Goal: Task Accomplishment & Management: Complete application form

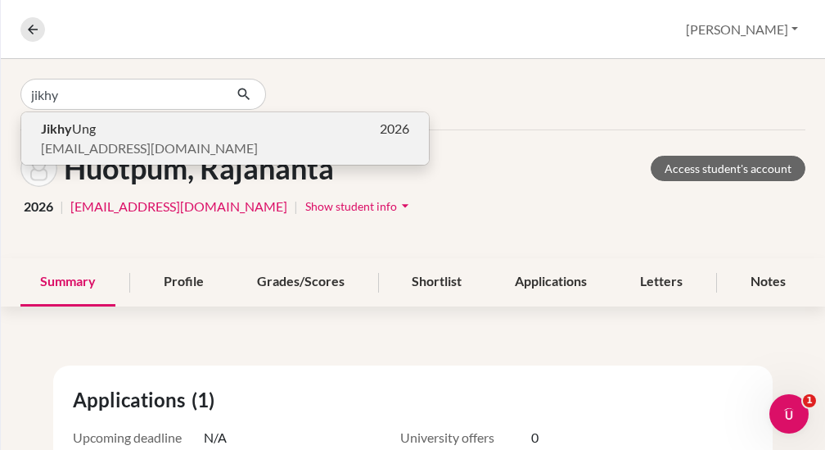
type input "jikhy"
click at [69, 133] on b "Jikhy" at bounding box center [56, 128] width 31 height 16
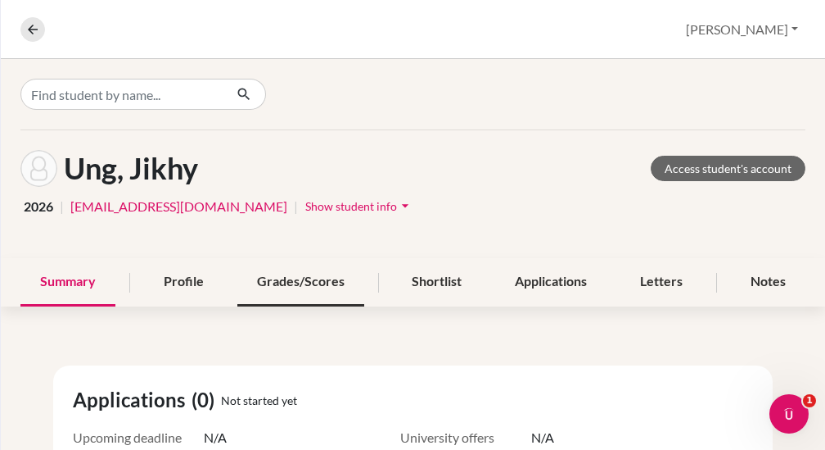
click at [319, 285] on div "Grades/Scores" at bounding box center [300, 282] width 127 height 48
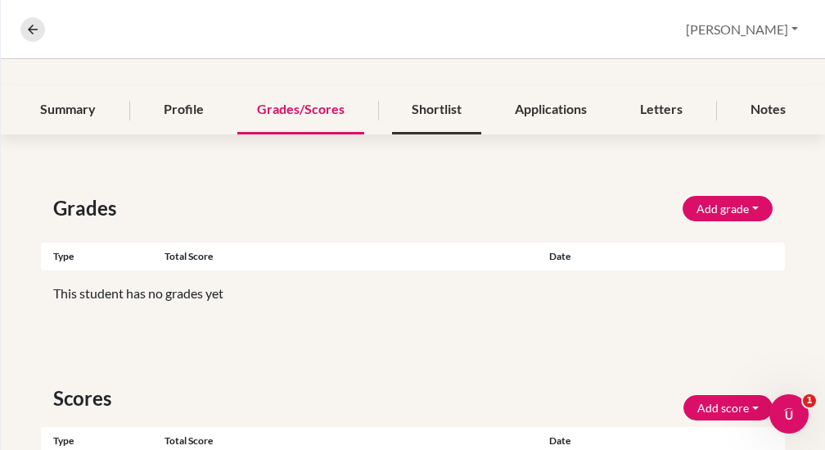
scroll to position [174, 0]
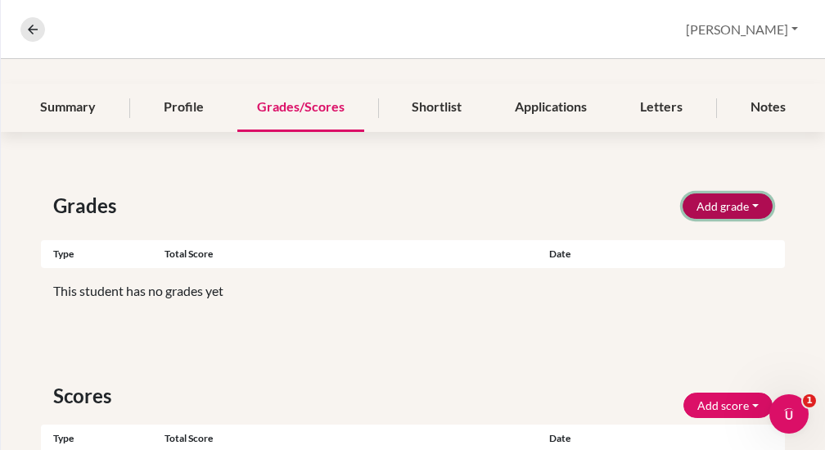
click at [717, 206] on button "Add grade" at bounding box center [728, 205] width 90 height 25
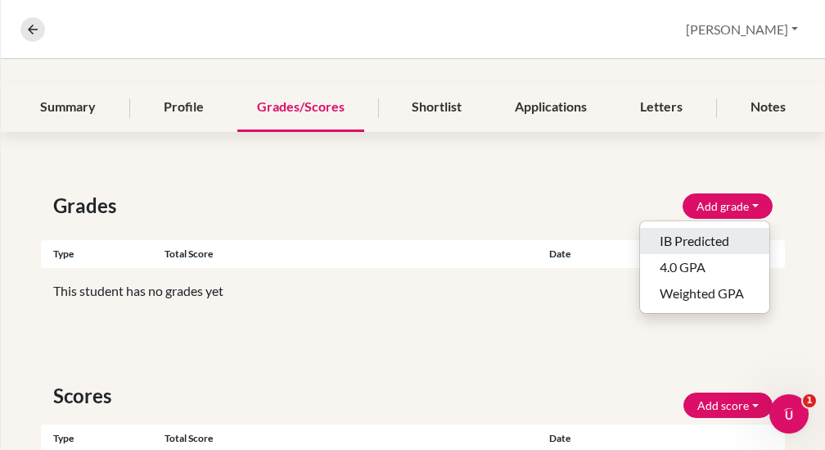
click at [681, 234] on button "IB Predicted" at bounding box center [704, 241] width 129 height 26
select select "HL"
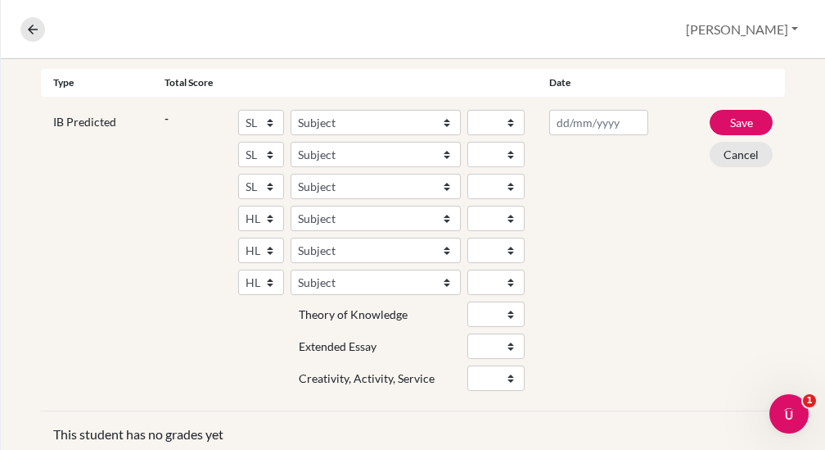
scroll to position [348, 0]
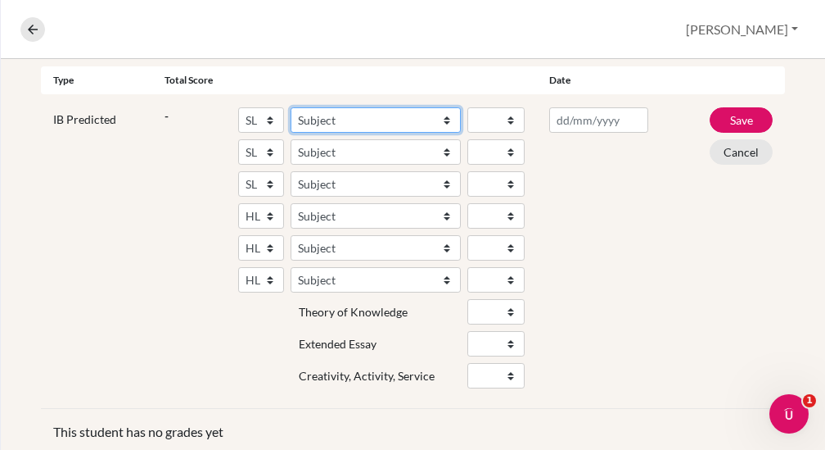
click at [344, 115] on select "Subject Albanian Literature A Amharic Literature A Arabic ab Initio Arabic B Ar…" at bounding box center [376, 119] width 170 height 25
select select "31"
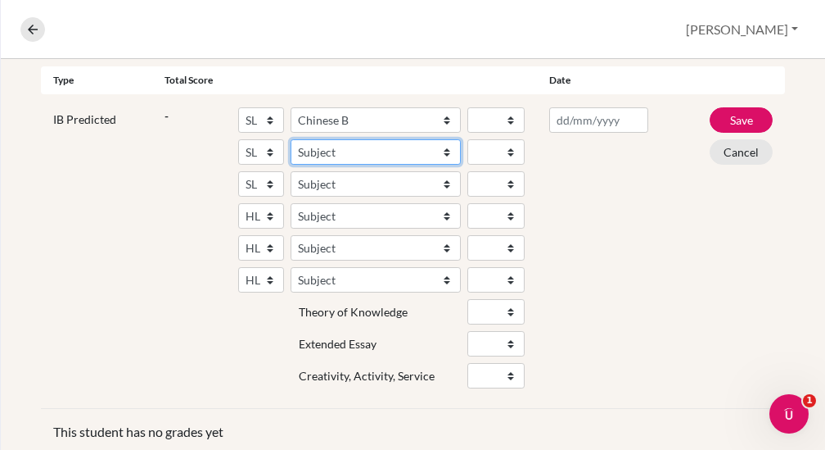
click at [308, 150] on select "Subject Albanian Literature A Amharic Literature A Arabic ab Initio Arabic B Ar…" at bounding box center [376, 151] width 170 height 25
select select "257"
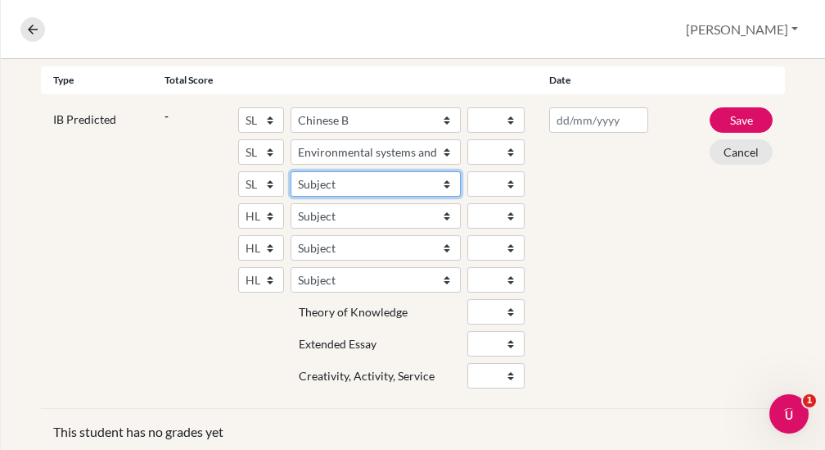
click at [321, 177] on select "Subject Albanian Literature A Amharic Literature A Arabic ab Initio Arabic B Ar…" at bounding box center [376, 183] width 170 height 25
select select "101"
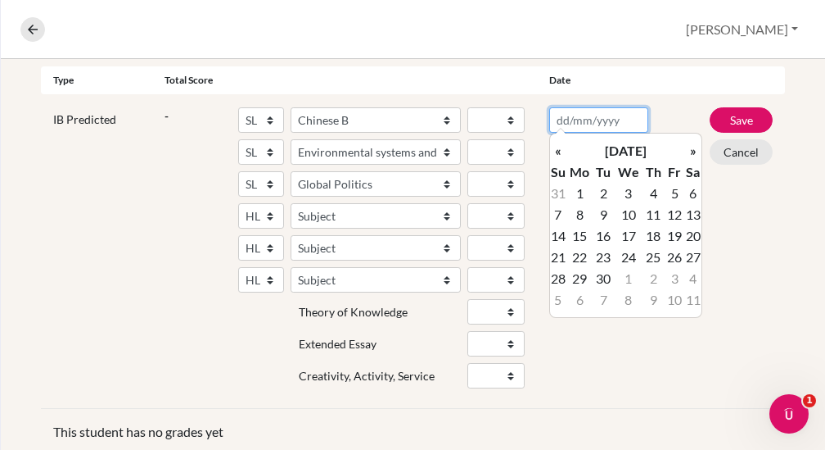
click at [587, 118] on input "text" at bounding box center [598, 119] width 99 height 25
click at [677, 191] on td "5" at bounding box center [675, 193] width 20 height 21
type input "[DATE]"
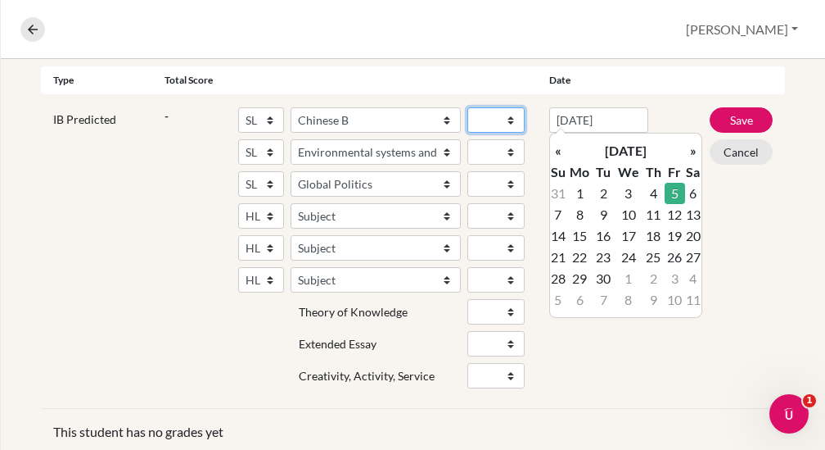
click at [485, 122] on select "1 2 3 4 5 6 7" at bounding box center [496, 119] width 57 height 25
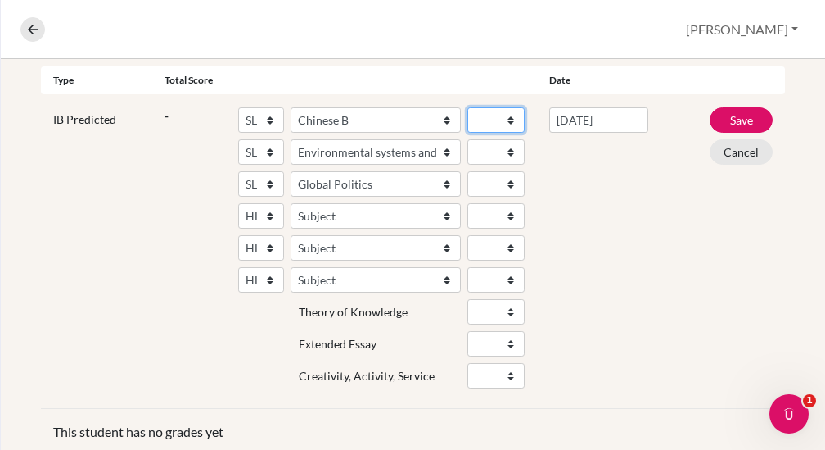
select select "5"
click at [481, 150] on select "1 2 3 4 5 6 7" at bounding box center [496, 151] width 57 height 25
select select "6"
click at [480, 184] on select "1 2 3 4 5 6 7" at bounding box center [496, 183] width 57 height 25
select select "5"
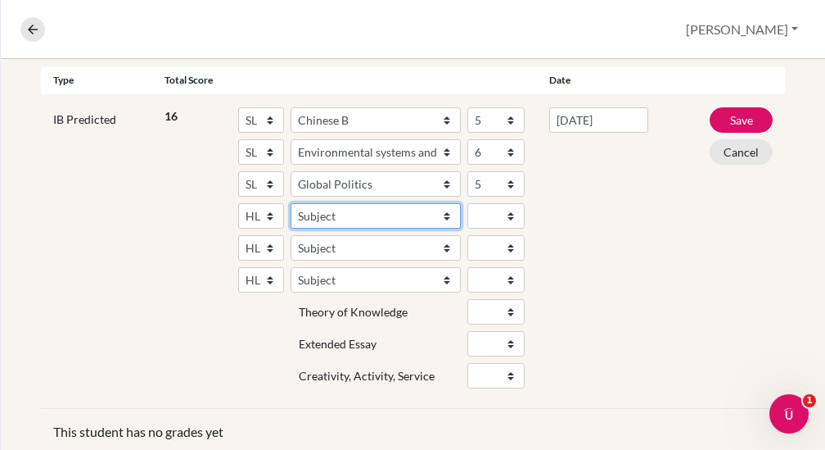
click at [388, 213] on select "Subject Albanian Literature A Amharic Literature A Arabic B Arabic Language And…" at bounding box center [376, 215] width 170 height 25
select select "69"
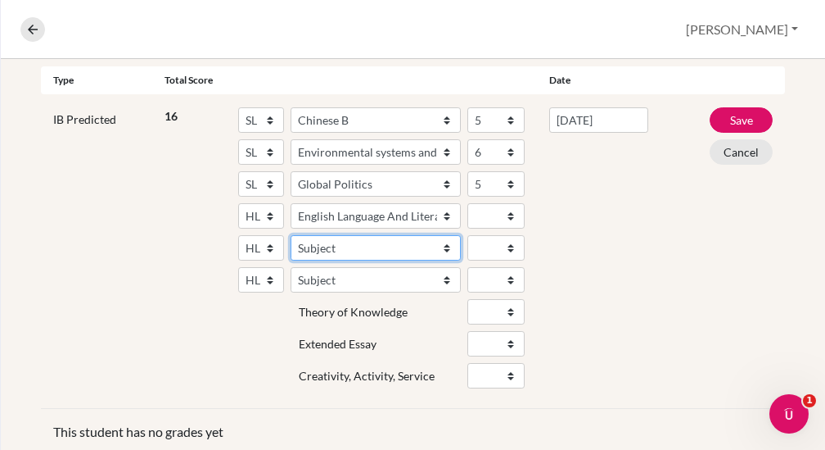
click at [337, 248] on select "Subject Albanian Literature A Amharic Literature A Arabic B Arabic Language And…" at bounding box center [376, 247] width 170 height 25
select select "160"
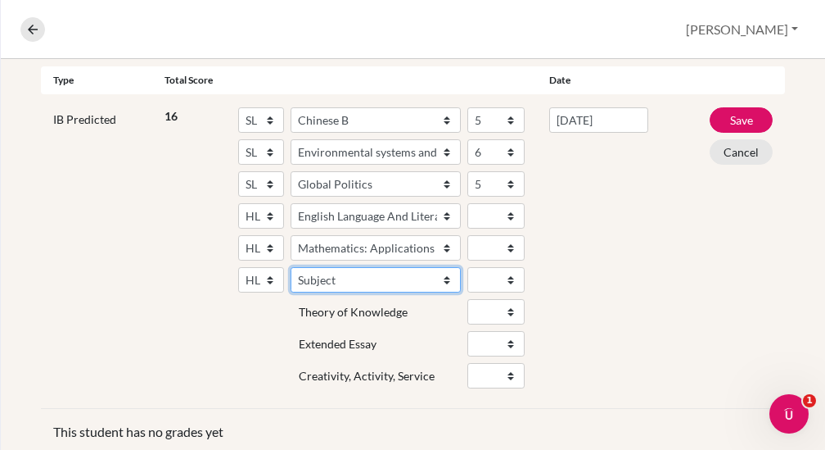
click at [348, 284] on select "Subject Albanian Literature A Amharic Literature A Arabic B Arabic Language And…" at bounding box center [376, 279] width 170 height 25
select select "25"
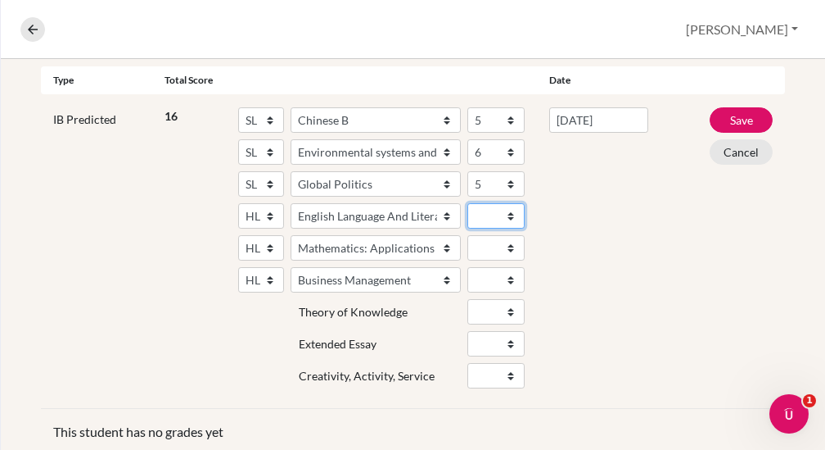
click at [492, 211] on select "1 2 3 4 5 6 7" at bounding box center [496, 215] width 57 height 25
select select "5"
click at [492, 246] on select "1 2 3 4 5 6 7" at bounding box center [496, 247] width 57 height 25
select select "6"
click at [486, 277] on select "1 2 3 4 5 6 7" at bounding box center [496, 279] width 57 height 25
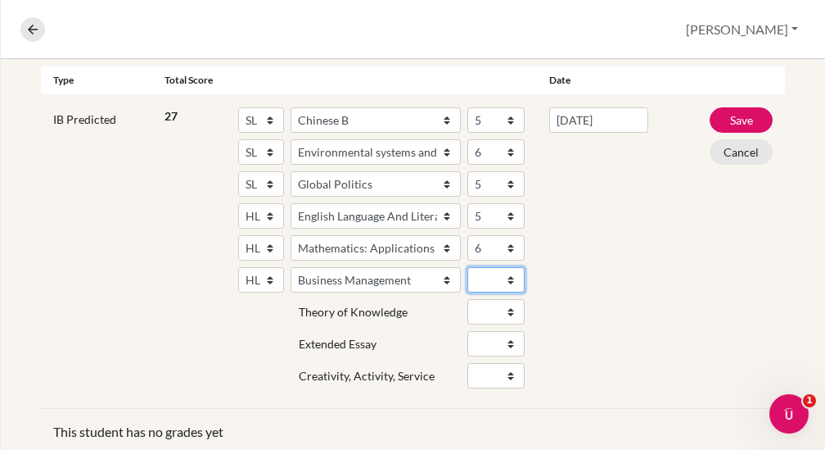
select select "7"
click at [482, 373] on select "Fail Pass" at bounding box center [496, 375] width 57 height 25
select select "Pass"
click at [575, 372] on div "[DATE]" at bounding box center [599, 250] width 124 height 287
click at [741, 115] on button "Save" at bounding box center [741, 119] width 63 height 25
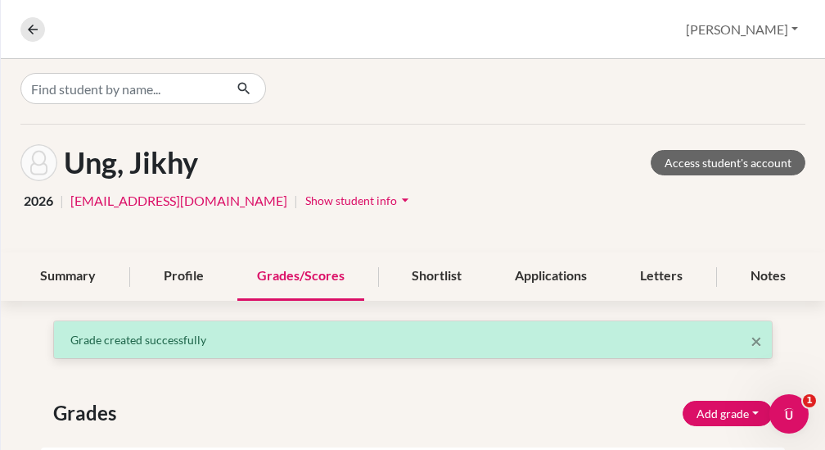
scroll to position [4, 0]
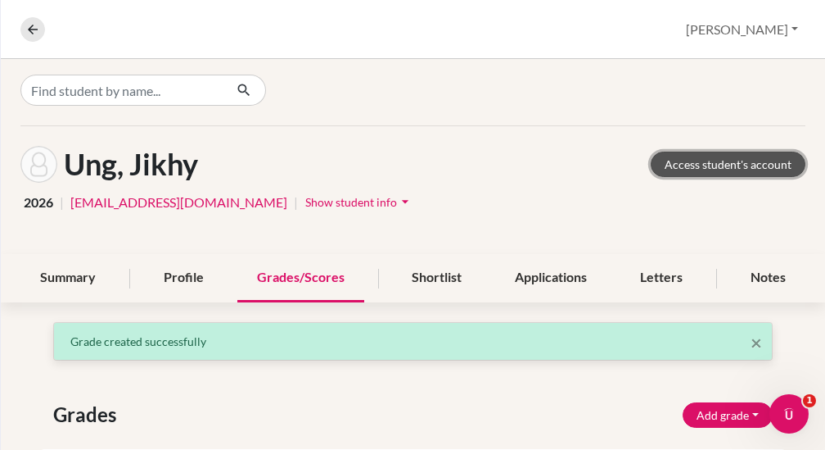
click at [702, 161] on link "Access student's account" at bounding box center [728, 163] width 155 height 25
